Goal: Information Seeking & Learning: Learn about a topic

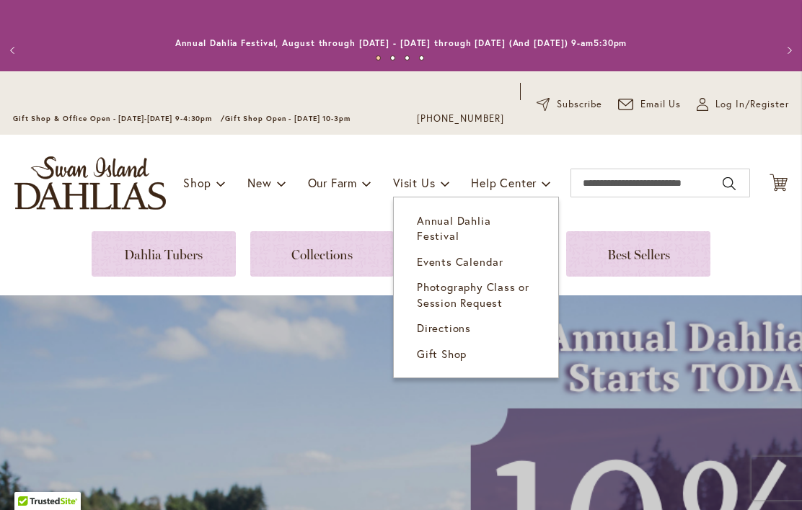
click at [458, 226] on span "Annual Dahlia Festival" at bounding box center [454, 228] width 74 height 30
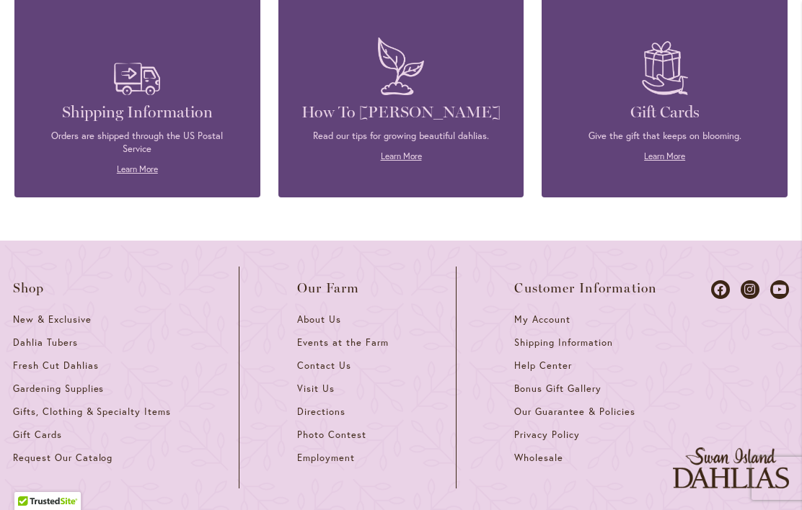
scroll to position [4035, 0]
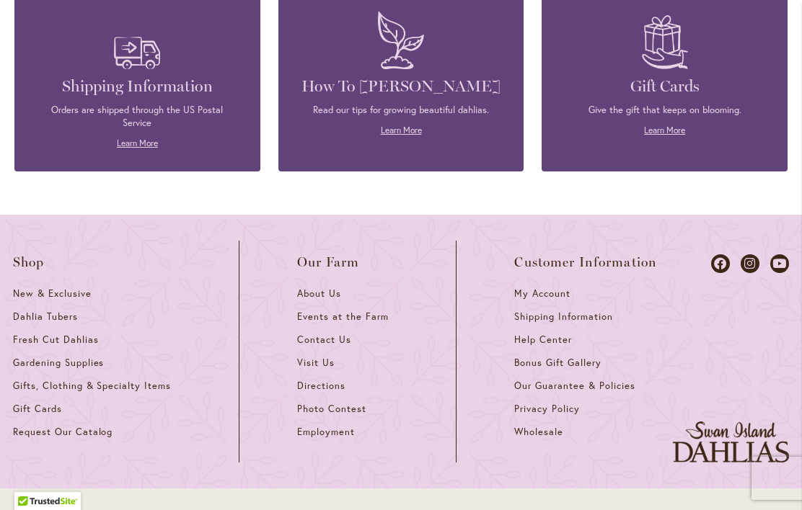
click at [324, 380] on span "Directions" at bounding box center [321, 386] width 48 height 12
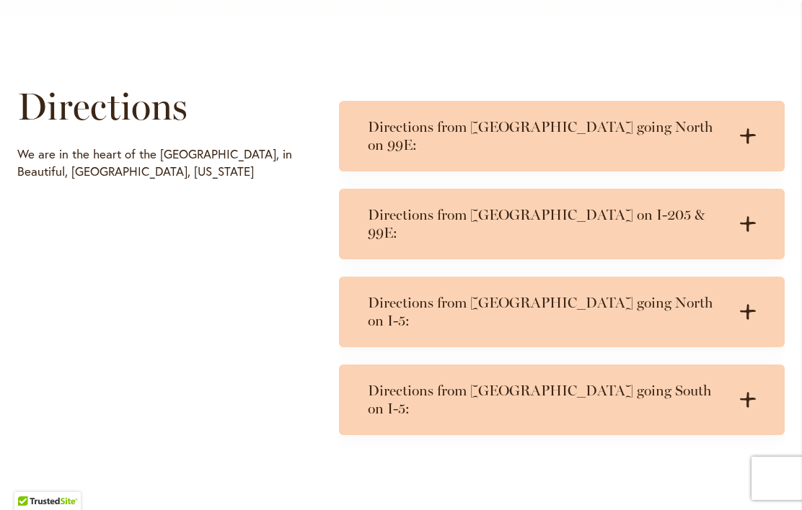
scroll to position [751, 0]
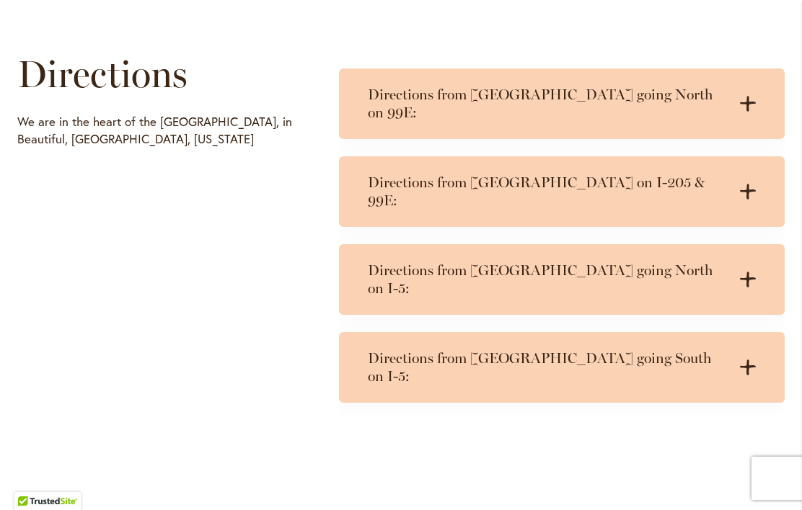
click at [626, 262] on h3 "Directions from Salem going North on I-5:" at bounding box center [547, 280] width 359 height 36
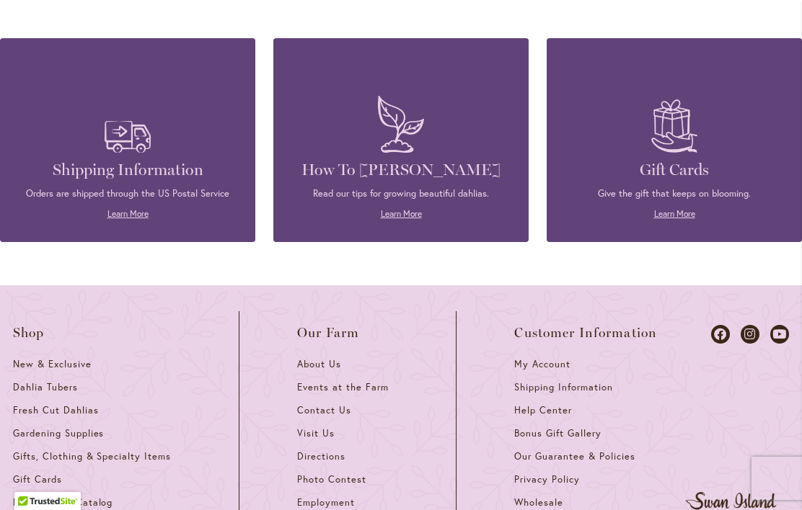
scroll to position [1581, 0]
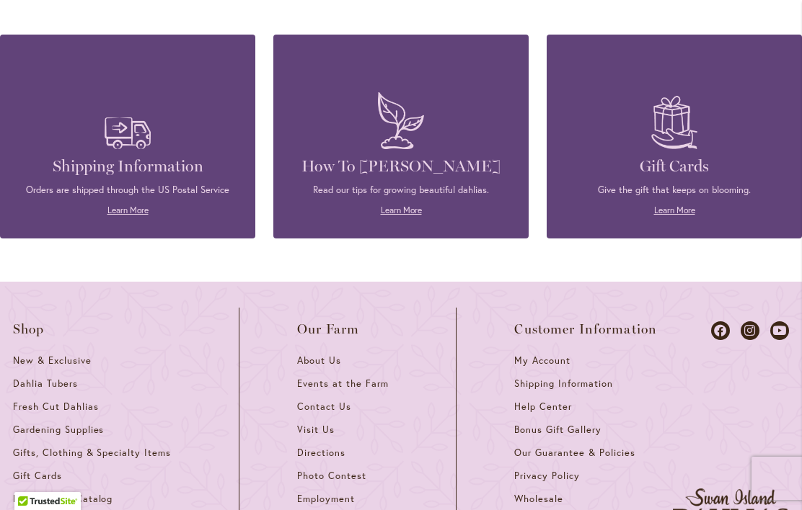
click at [322, 401] on link "Contact Us" at bounding box center [347, 412] width 101 height 23
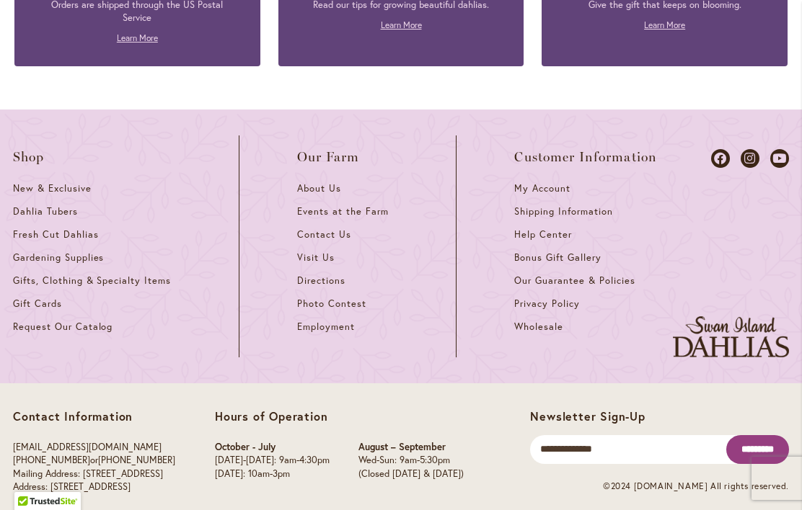
scroll to position [2014, 0]
